Goal: Task Accomplishment & Management: Manage account settings

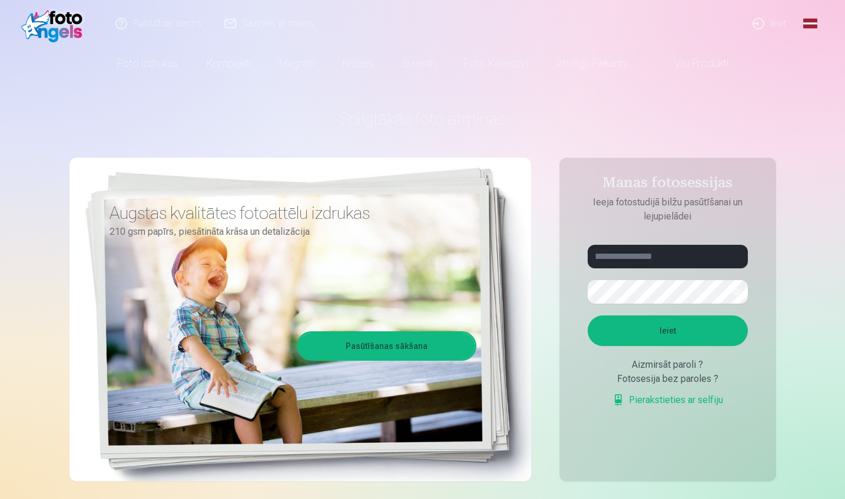
click at [775, 27] on link "Ieiet" at bounding box center [770, 23] width 57 height 47
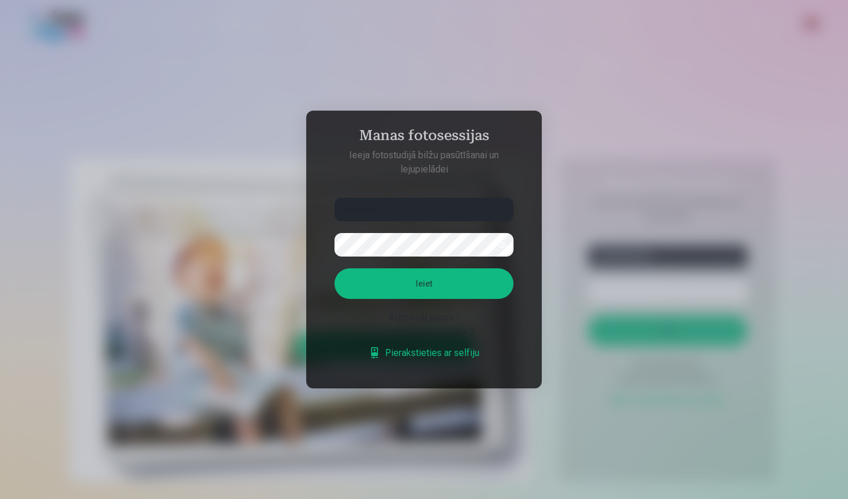
type input "**********"
click at [433, 283] on button "Ieiet" at bounding box center [423, 283] width 179 height 31
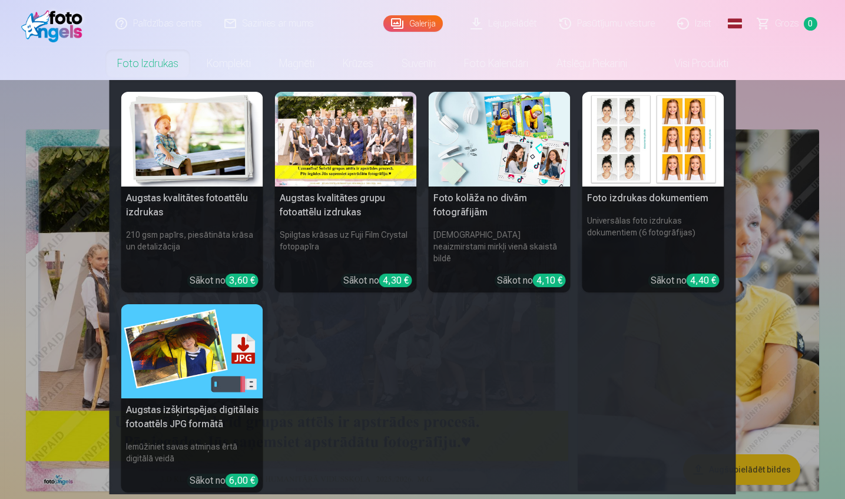
click at [168, 172] on img at bounding box center [192, 139] width 142 height 95
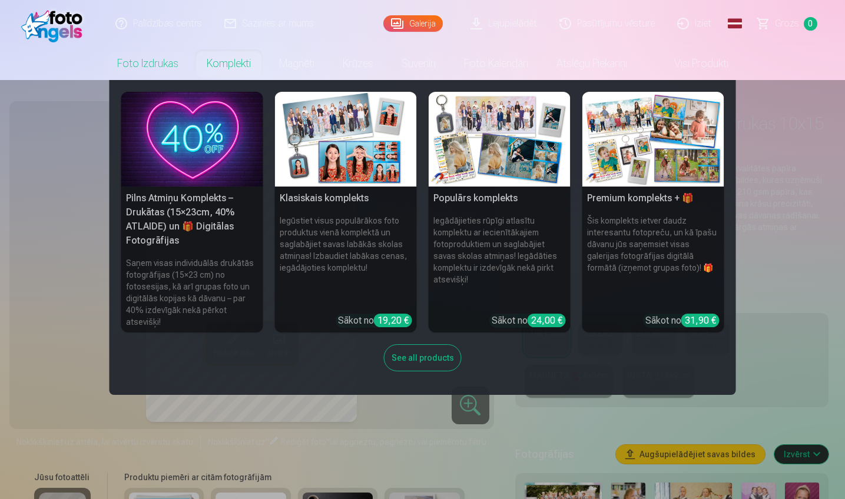
click at [226, 67] on link "Komplekti" at bounding box center [229, 63] width 72 height 33
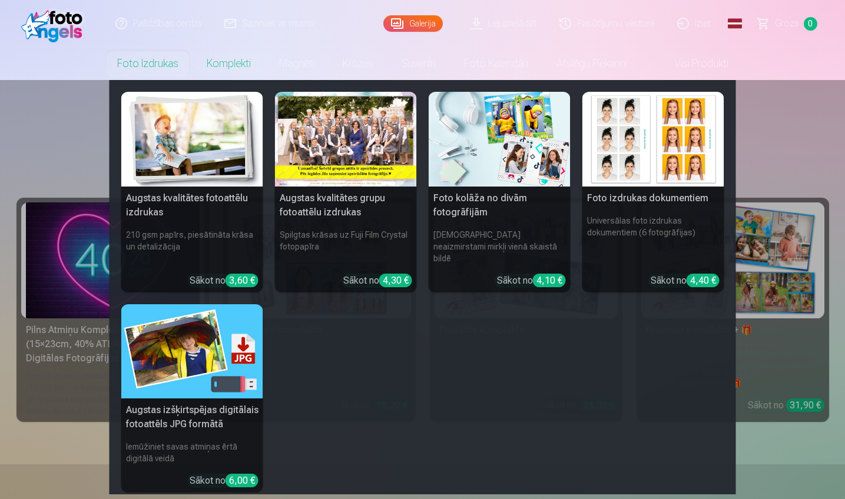
click at [149, 61] on link "Foto izdrukas" at bounding box center [147, 63] width 89 height 33
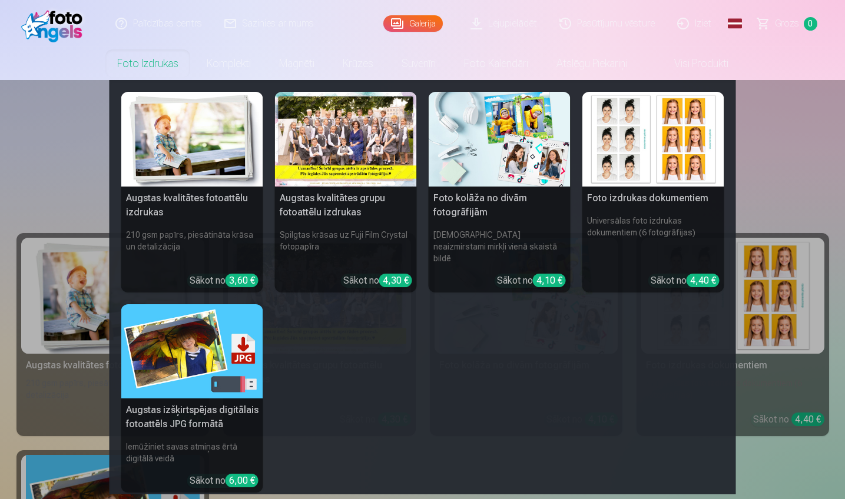
click at [168, 61] on link "Foto izdrukas" at bounding box center [147, 63] width 89 height 33
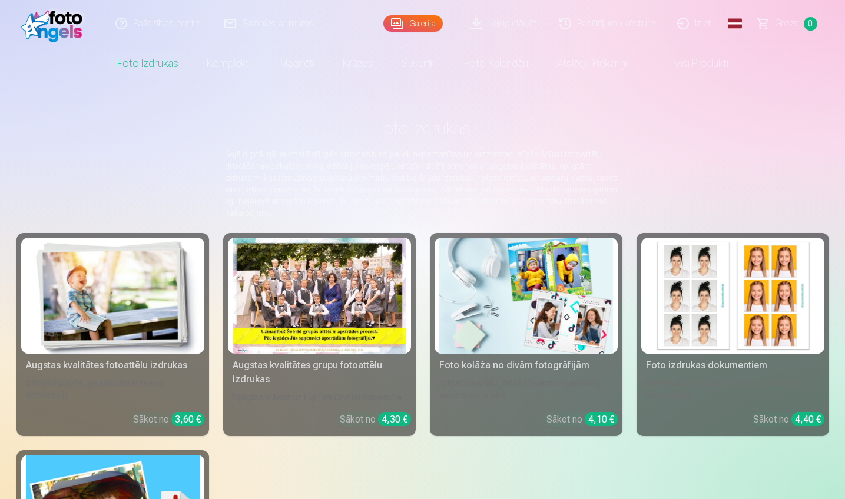
click at [417, 22] on link "Galerija" at bounding box center [412, 23] width 59 height 16
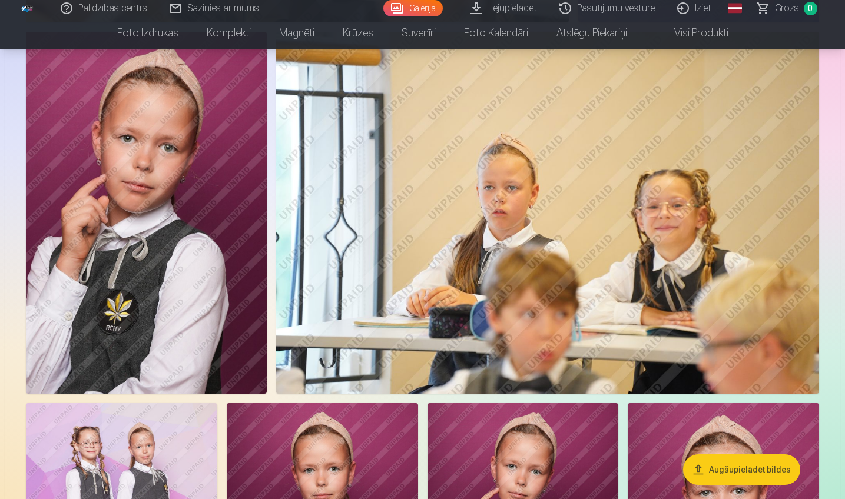
scroll to position [840, 0]
click at [223, 223] on img at bounding box center [146, 212] width 241 height 361
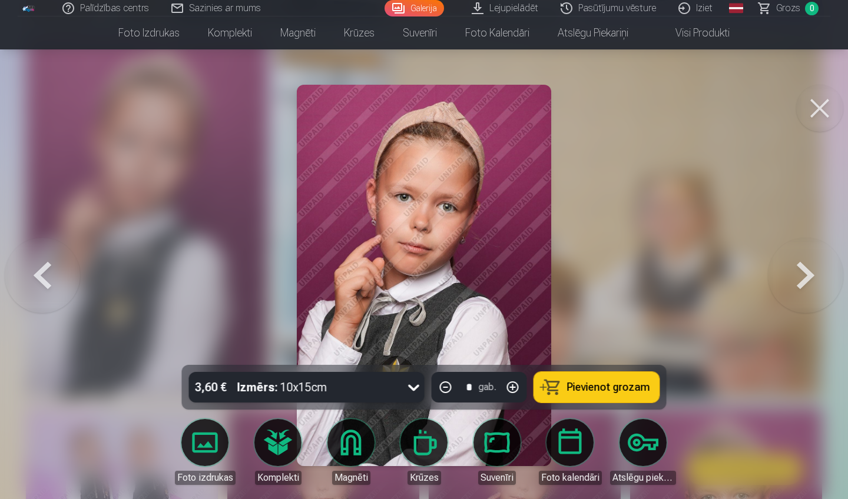
click at [606, 262] on div at bounding box center [424, 249] width 848 height 499
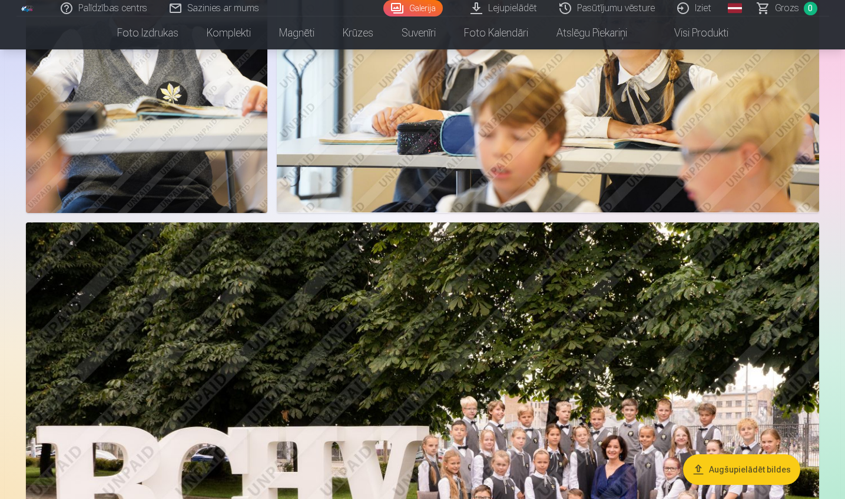
scroll to position [1594, 0]
